Goal: Task Accomplishment & Management: Manage account settings

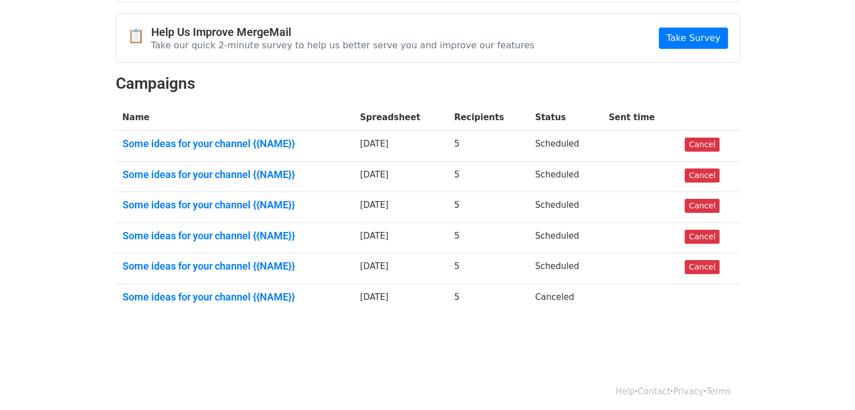
scroll to position [102, 0]
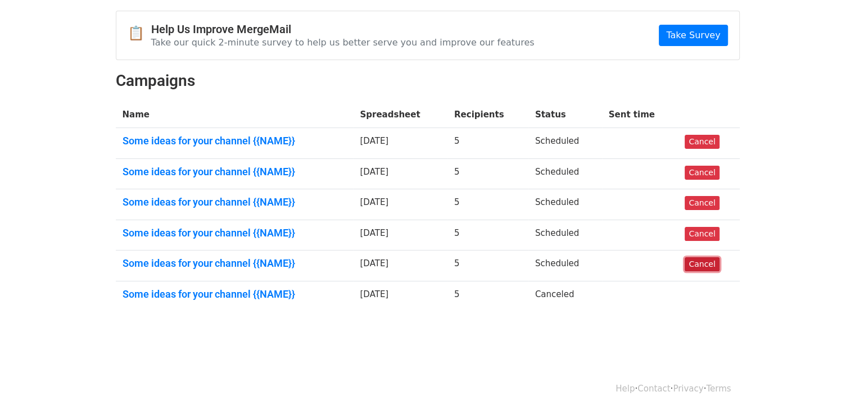
click at [699, 266] on link "Cancel" at bounding box center [701, 264] width 34 height 14
drag, startPoint x: 694, startPoint y: 232, endPoint x: 479, endPoint y: 53, distance: 280.1
click at [695, 232] on link "Cancel" at bounding box center [701, 234] width 34 height 14
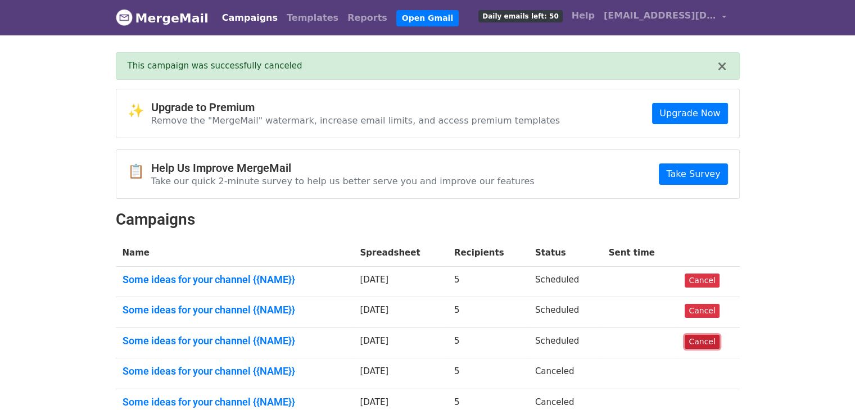
click at [695, 340] on link "Cancel" at bounding box center [701, 342] width 34 height 14
click at [699, 308] on link "Cancel" at bounding box center [701, 311] width 34 height 14
